Goal: Participate in discussion: Engage in conversation with other users on a specific topic

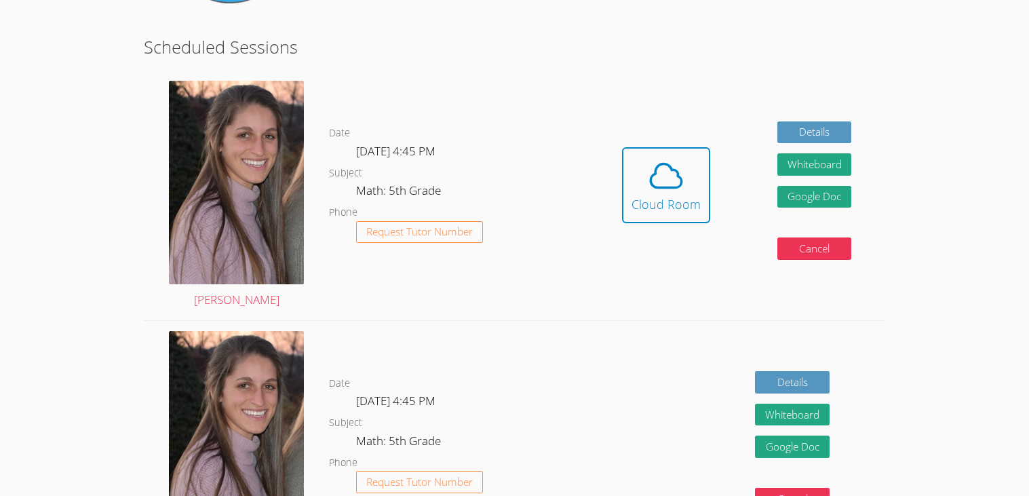
scroll to position [235, 0]
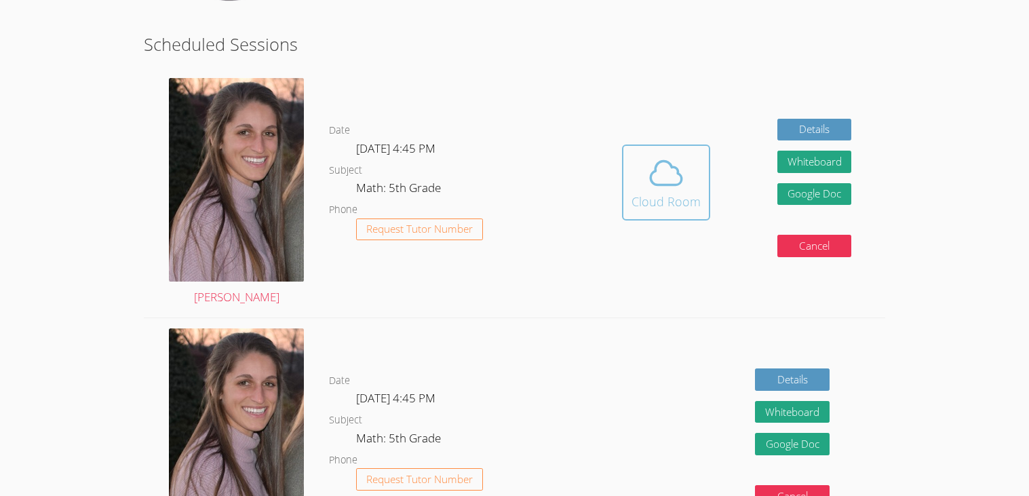
click at [667, 186] on icon at bounding box center [666, 173] width 38 height 38
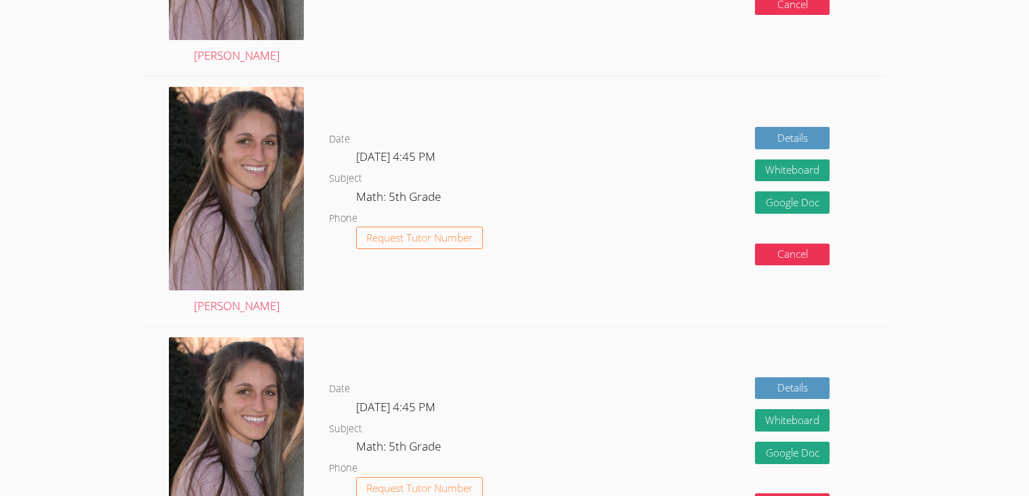
scroll to position [727, 0]
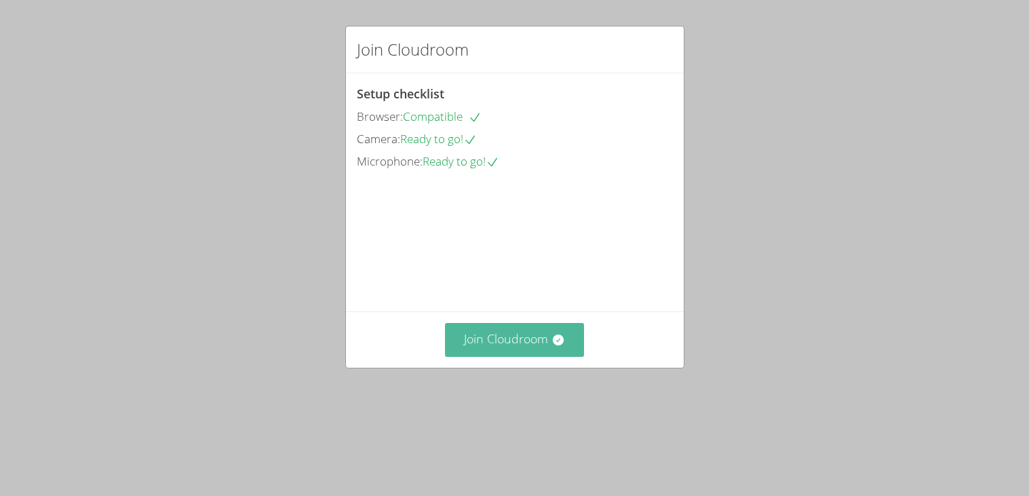
click at [527, 356] on button "Join Cloudroom" at bounding box center [514, 339] width 139 height 33
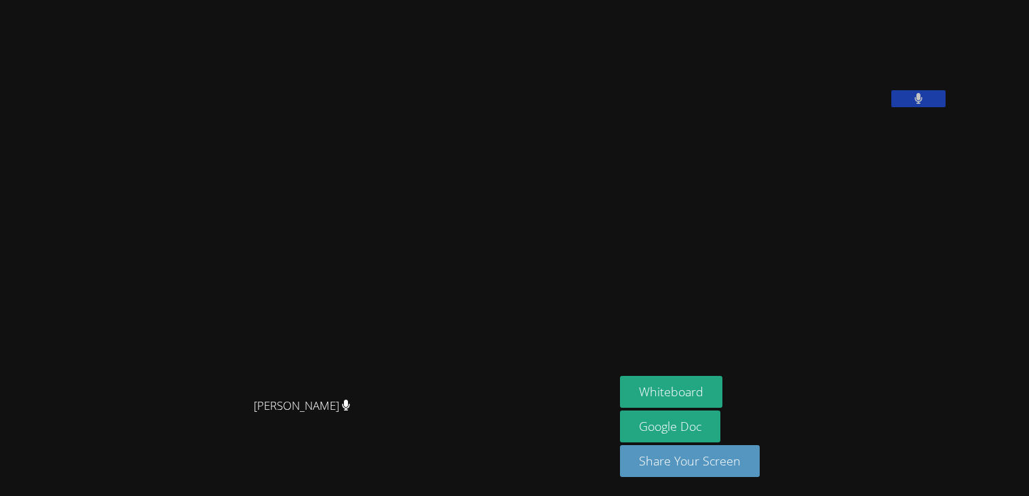
click at [922, 104] on icon at bounding box center [918, 99] width 8 height 12
click at [925, 104] on icon at bounding box center [918, 99] width 14 height 12
click at [945, 107] on button at bounding box center [918, 98] width 54 height 17
click at [925, 104] on icon at bounding box center [918, 99] width 14 height 12
drag, startPoint x: 228, startPoint y: 264, endPoint x: 330, endPoint y: 292, distance: 105.3
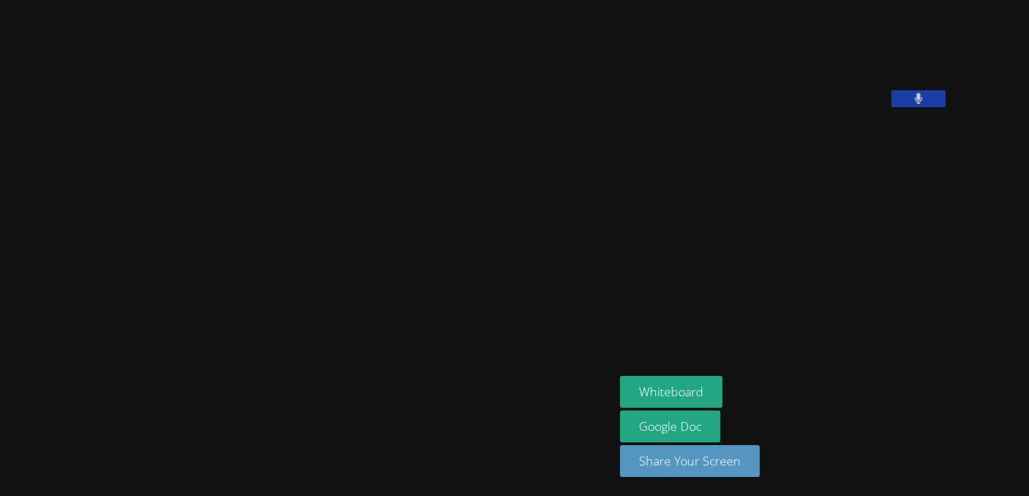
click at [330, 292] on video at bounding box center [306, 221] width 203 height 340
click at [205, 212] on video at bounding box center [306, 221] width 203 height 340
click at [205, 215] on video at bounding box center [306, 221] width 203 height 340
click at [711, 393] on button "Whiteboard" at bounding box center [671, 392] width 102 height 32
click at [945, 107] on button at bounding box center [918, 98] width 54 height 17
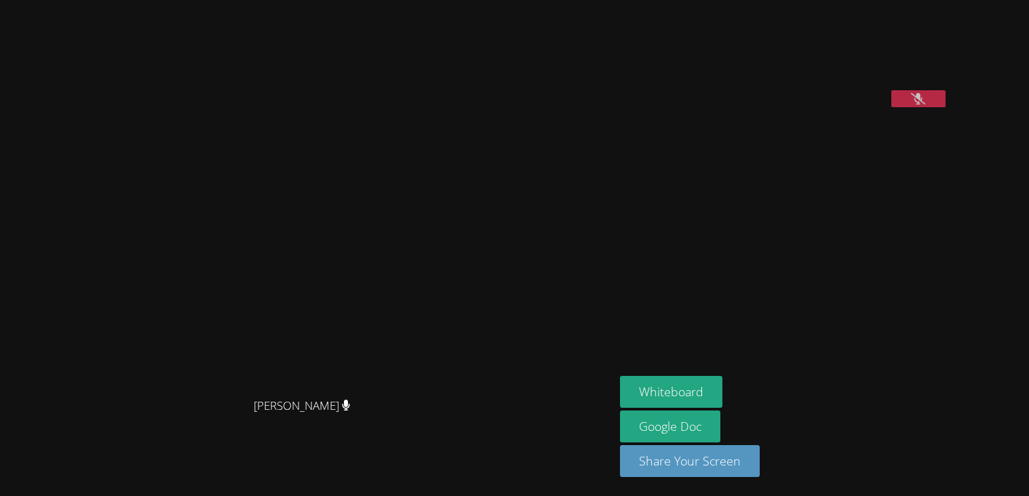
click at [925, 104] on icon at bounding box center [918, 99] width 14 height 12
click at [350, 411] on icon at bounding box center [346, 405] width 8 height 12
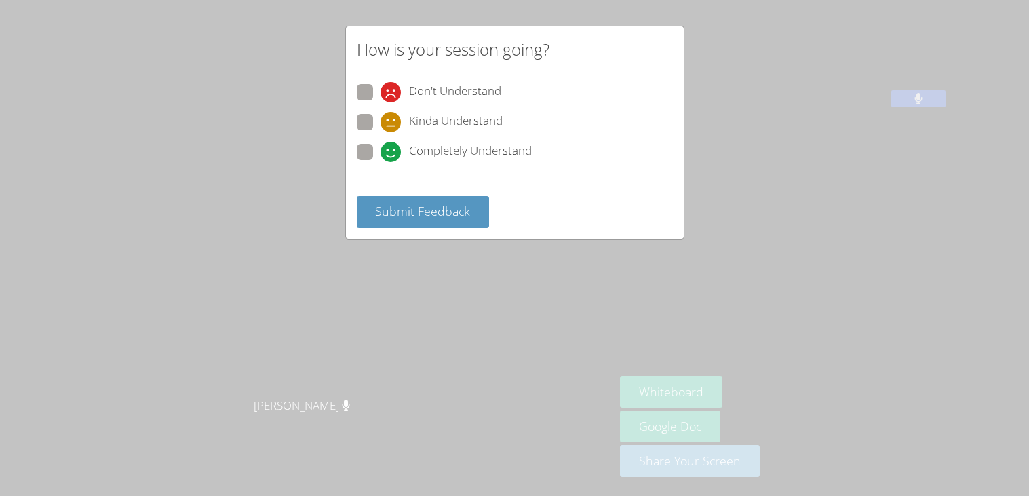
click at [392, 155] on icon at bounding box center [390, 152] width 20 height 20
click at [392, 155] on input "Completely Understand" at bounding box center [386, 150] width 12 height 12
radio input "true"
click at [412, 209] on span "Submit Feedback" at bounding box center [422, 211] width 95 height 16
